Goal: Information Seeking & Learning: Learn about a topic

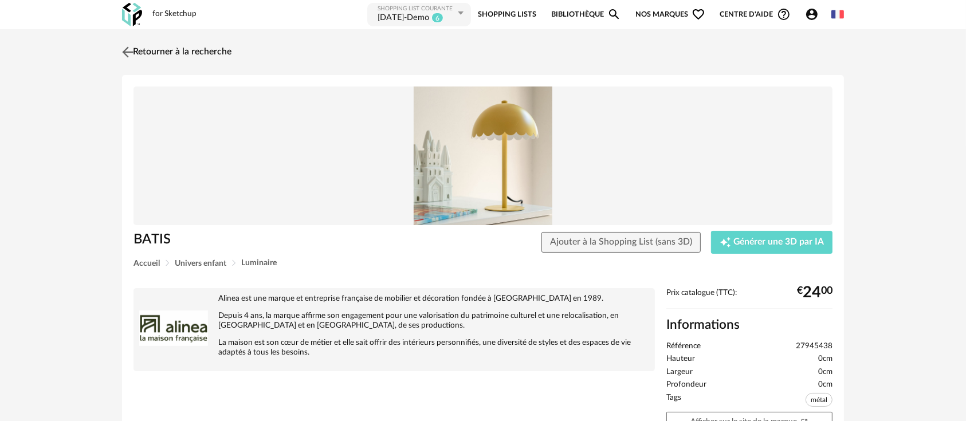
click at [150, 50] on link "Retourner à la recherche" at bounding box center [175, 52] width 112 height 25
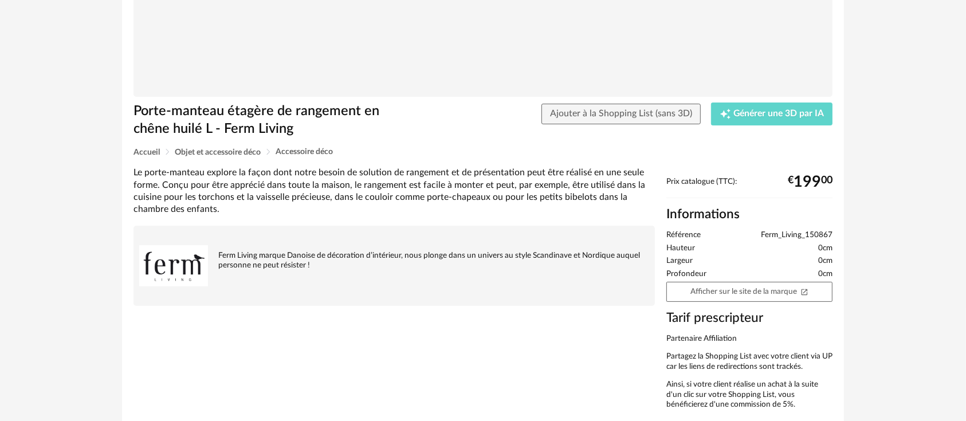
scroll to position [183, 0]
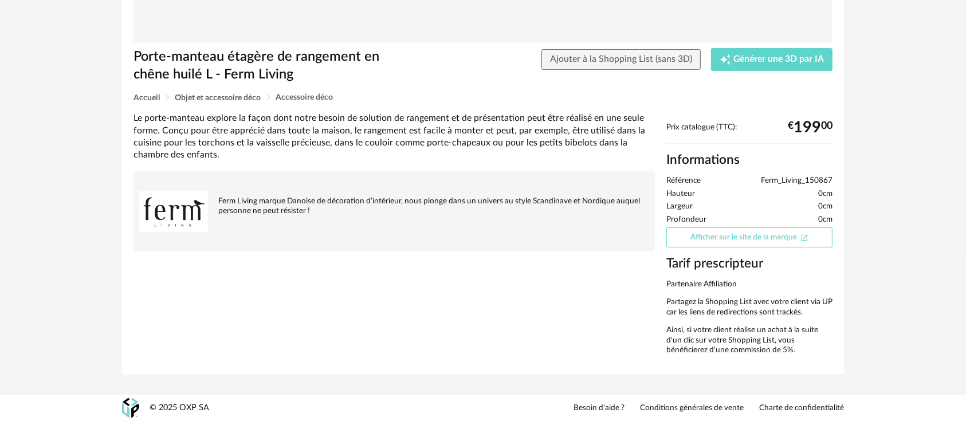
click at [703, 240] on link "Afficher sur le site de la marque Open In New icon" at bounding box center [749, 237] width 166 height 20
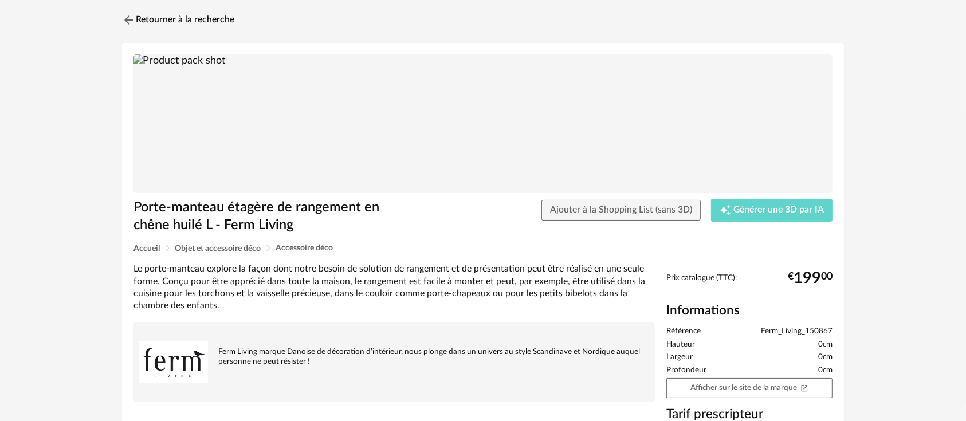
scroll to position [0, 0]
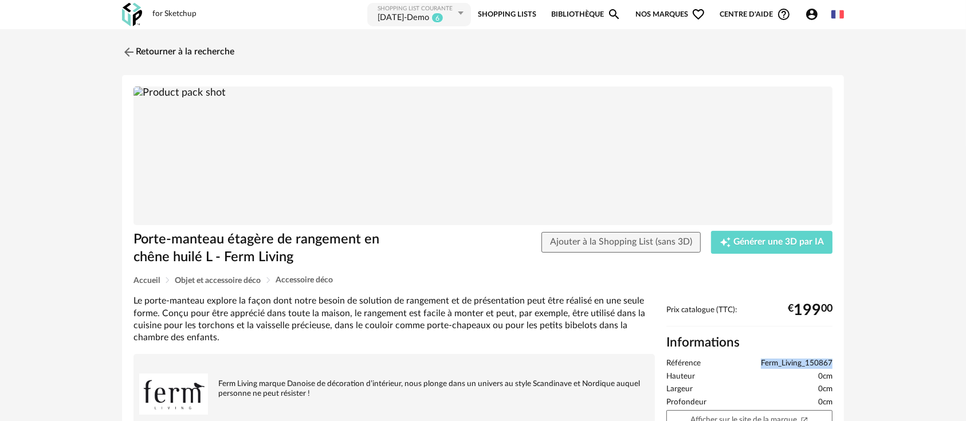
drag, startPoint x: 762, startPoint y: 363, endPoint x: 837, endPoint y: 355, distance: 75.4
click at [837, 355] on div "Prix catalogue (TTC): € 199 00 Informations Référence Ferm_Living_150867 Hauteu…" at bounding box center [749, 425] width 178 height 241
copy span "Ferm_Living_150867"
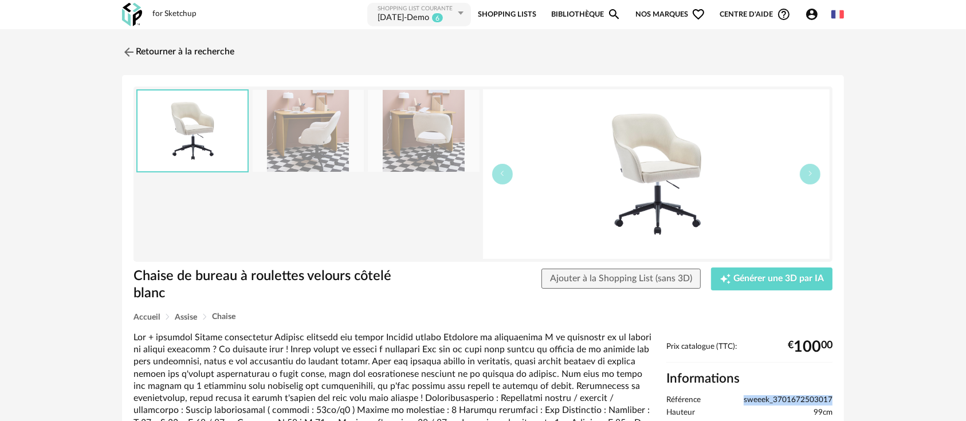
drag, startPoint x: 745, startPoint y: 399, endPoint x: 832, endPoint y: 395, distance: 87.2
click at [832, 395] on span "sweeek_3701672503017" at bounding box center [787, 400] width 89 height 10
copy span "sweeek_3701672503017"
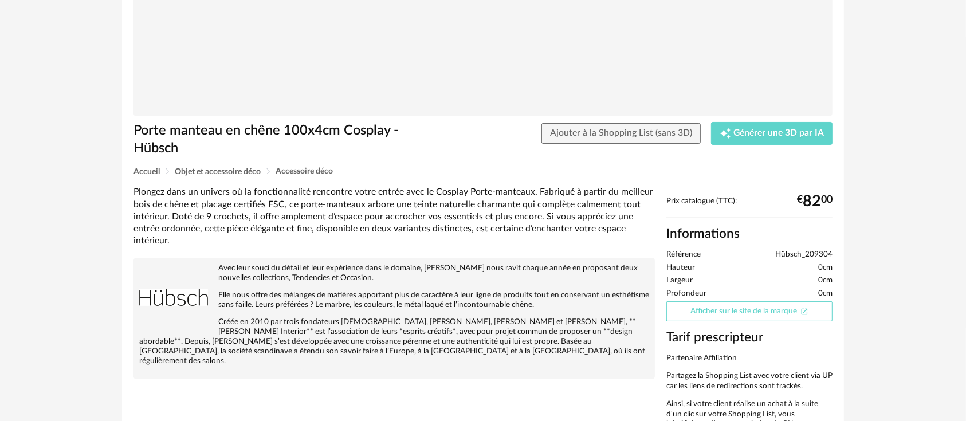
scroll to position [127, 0]
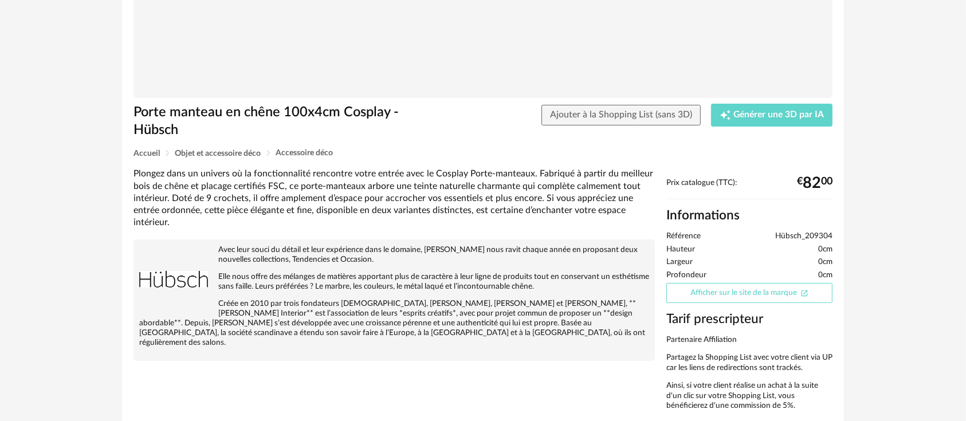
click at [745, 290] on link "Afficher sur le site de la marque Open In New icon" at bounding box center [749, 293] width 166 height 20
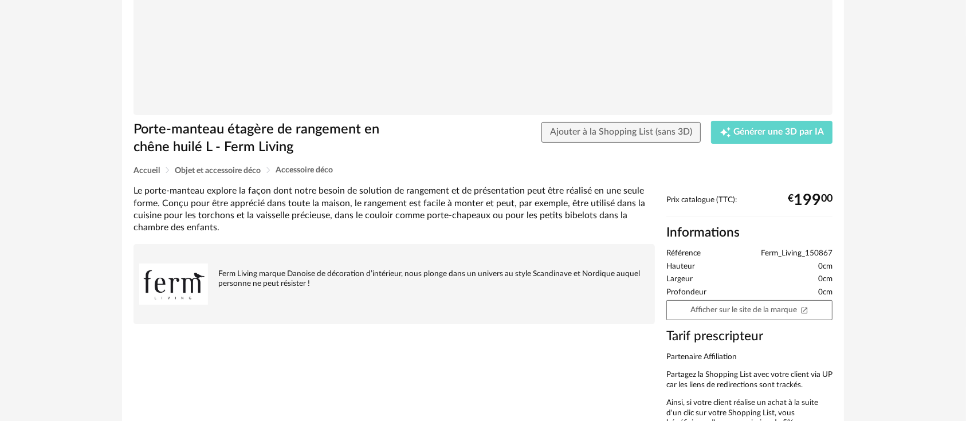
scroll to position [127, 0]
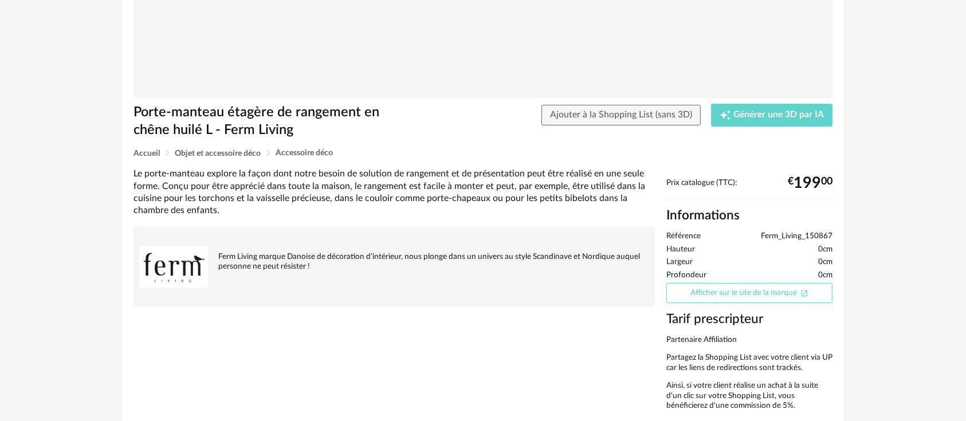
click at [738, 292] on link "Afficher sur le site de la marque Open In New icon" at bounding box center [749, 293] width 166 height 20
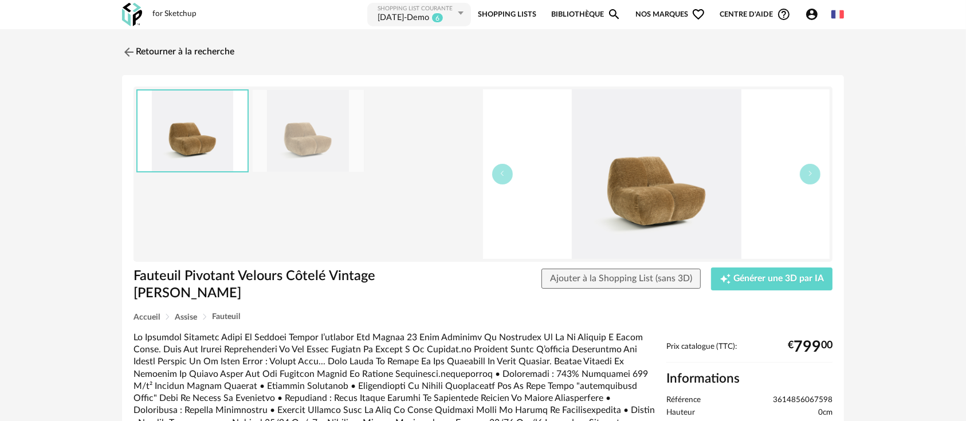
click at [779, 395] on span "3614856067598" at bounding box center [803, 400] width 60 height 10
copy ul "3614856067598"
